Goal: Check status: Check status

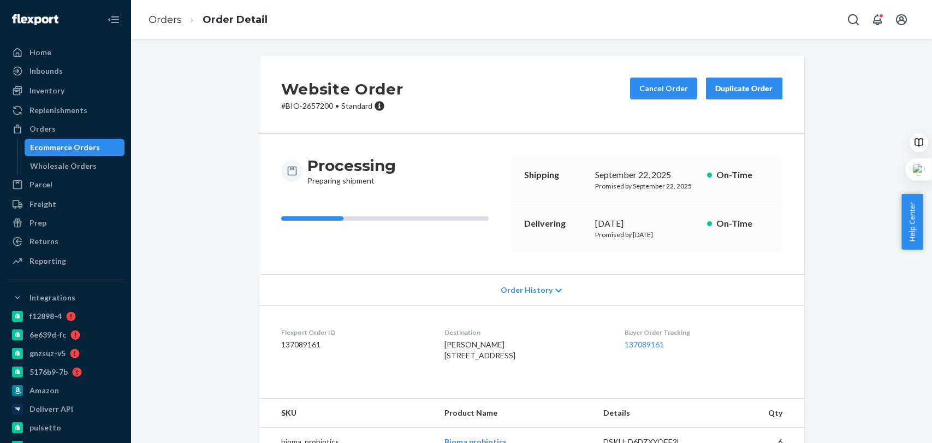
click at [164, 23] on link "Orders" at bounding box center [165, 20] width 33 height 12
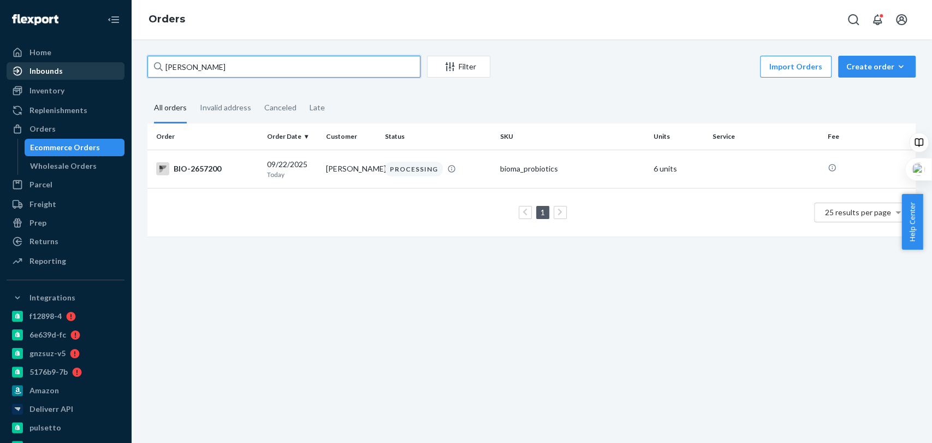
drag, startPoint x: 234, startPoint y: 67, endPoint x: 113, endPoint y: 78, distance: 121.7
click at [113, 78] on div "Home Inbounds Shipping Plans Problems Inventory Products Branded Packaging Repl…" at bounding box center [466, 221] width 932 height 443
paste input "[PERSON_NAME]"
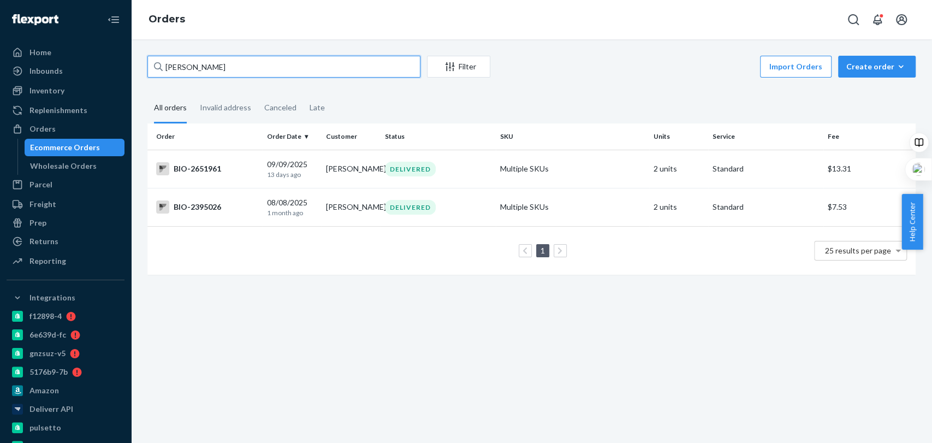
type input "[PERSON_NAME]"
click at [590, 82] on div "[PERSON_NAME] Filter Import Orders Create order Ecommerce order Removal order A…" at bounding box center [531, 171] width 785 height 230
click at [419, 94] on fieldset "All orders Invalid address Canceled Late" at bounding box center [531, 108] width 768 height 30
click at [245, 65] on input "[PERSON_NAME]" at bounding box center [283, 67] width 273 height 22
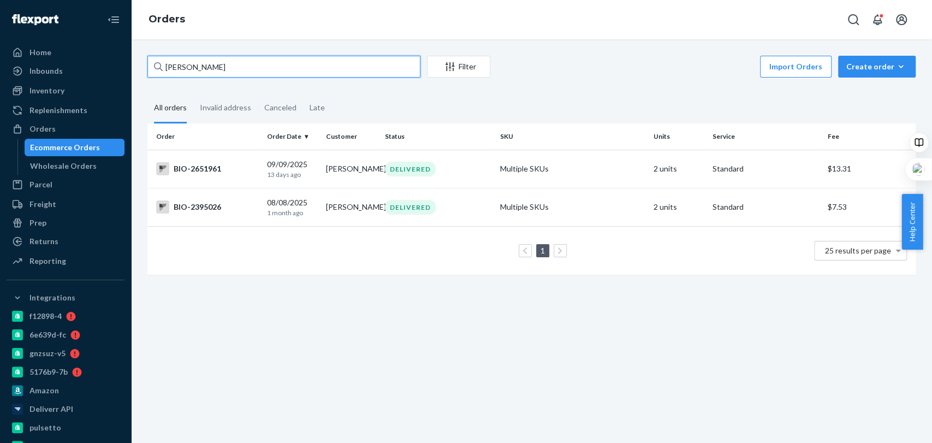
click at [245, 65] on input "[PERSON_NAME]" at bounding box center [283, 67] width 273 height 22
click at [287, 25] on div "Orders" at bounding box center [531, 19] width 801 height 39
